Goal: Find specific page/section: Find specific page/section

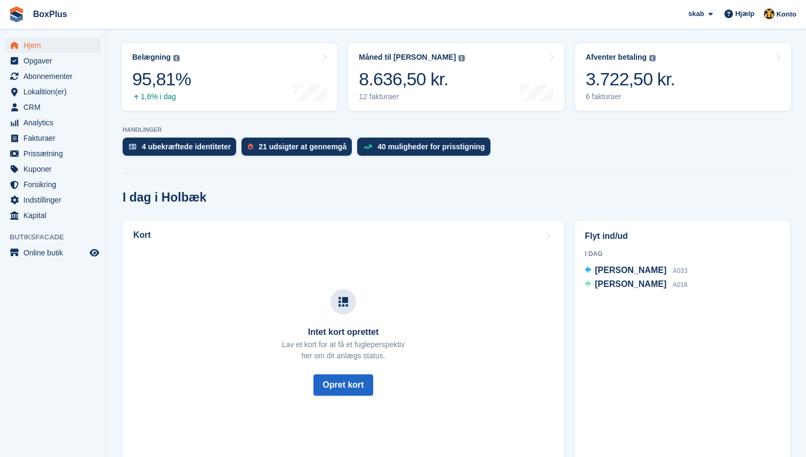
scroll to position [141, 0]
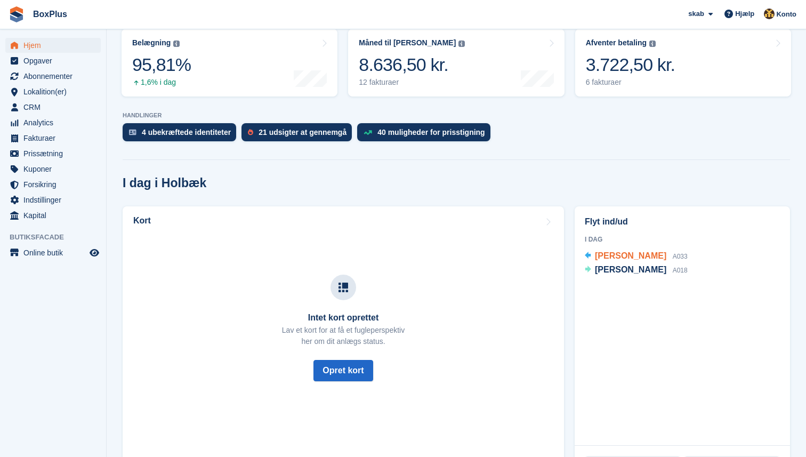
click at [618, 259] on span "Dovydas Kondrasovas" at bounding box center [630, 255] width 71 height 9
